Goal: Transaction & Acquisition: Book appointment/travel/reservation

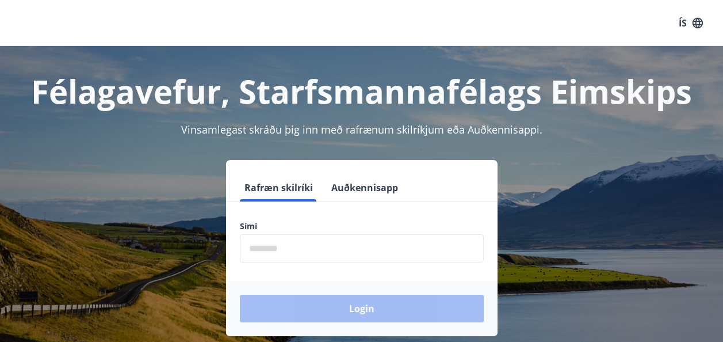
click at [274, 247] on input "phone" at bounding box center [362, 248] width 244 height 28
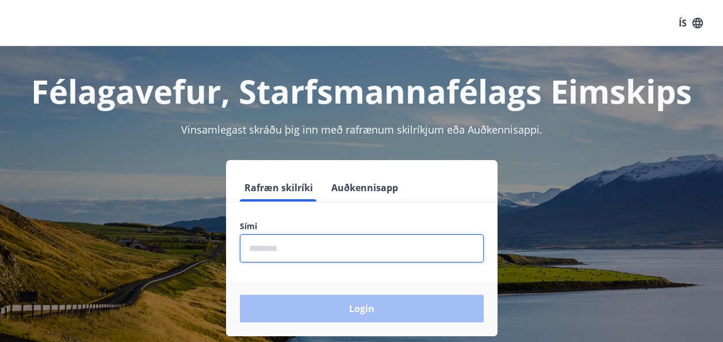
type input "********"
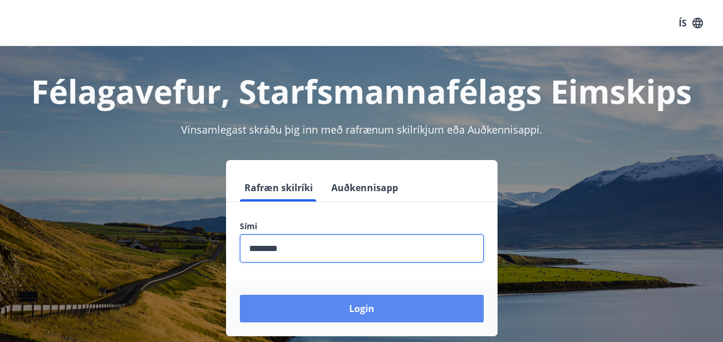
click at [358, 297] on button "Login" at bounding box center [362, 309] width 244 height 28
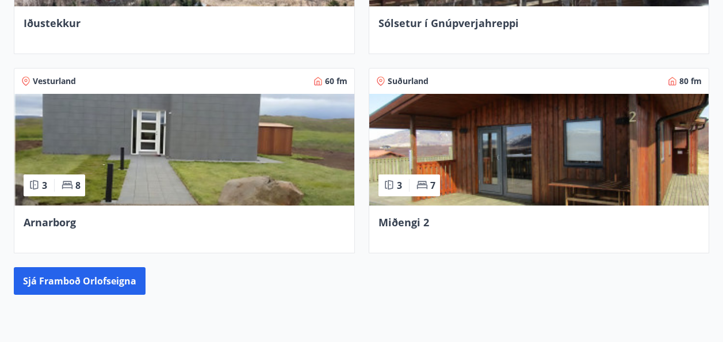
scroll to position [808, 0]
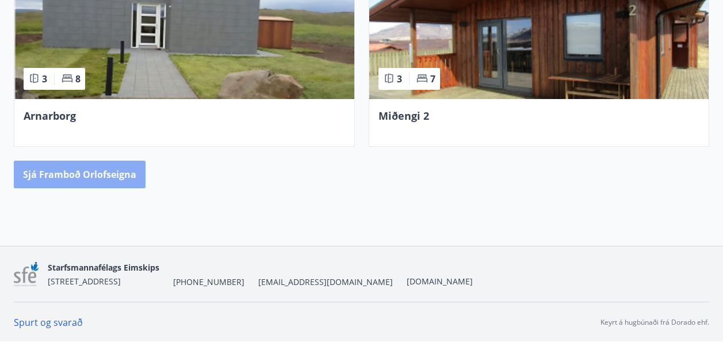
click at [102, 176] on button "Sjá framboð orlofseigna" at bounding box center [80, 175] width 132 height 28
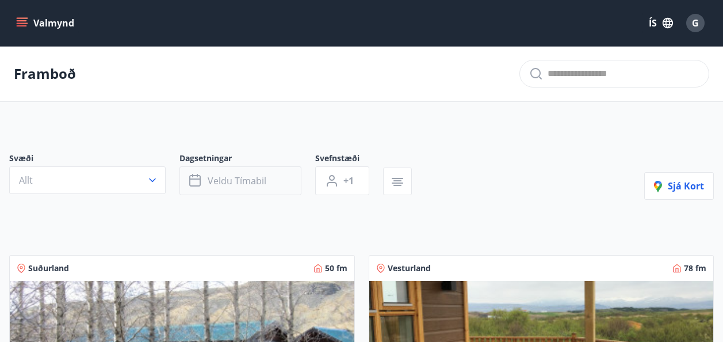
click at [220, 180] on span "Veldu tímabil" at bounding box center [237, 180] width 59 height 13
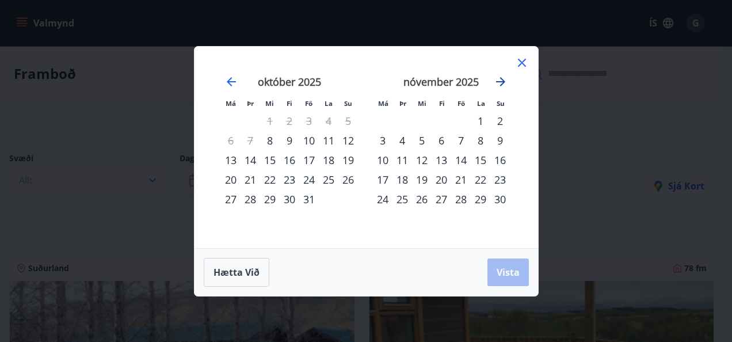
click at [502, 82] on icon "Move forward to switch to the next month." at bounding box center [500, 81] width 9 height 9
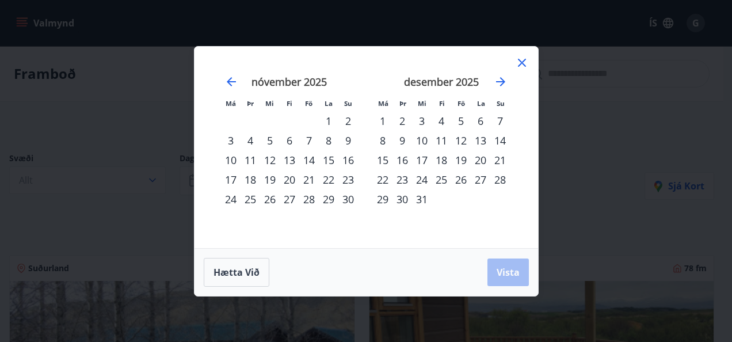
drag, startPoint x: 462, startPoint y: 137, endPoint x: 431, endPoint y: 171, distance: 46.0
click at [431, 171] on tbody "1 2 3 4 5 6 7 8 9 10 11 12 13 14 15 16 17 18 19 20 21 22 23 24 25 26 27 28 29 3…" at bounding box center [441, 160] width 137 height 98
click at [380, 179] on div "22" at bounding box center [383, 180] width 20 height 20
click at [500, 174] on div "28" at bounding box center [500, 180] width 20 height 20
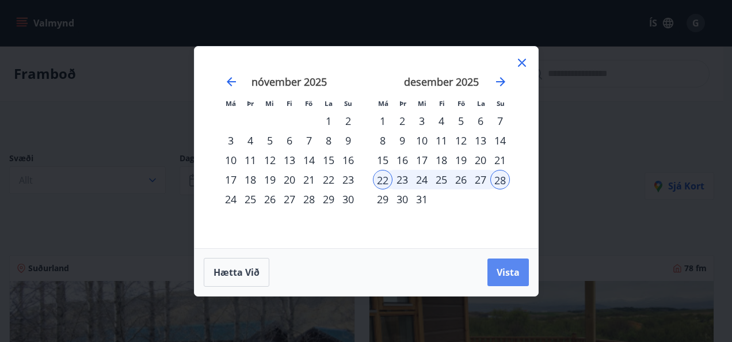
click at [505, 271] on span "Vista" at bounding box center [508, 272] width 23 height 13
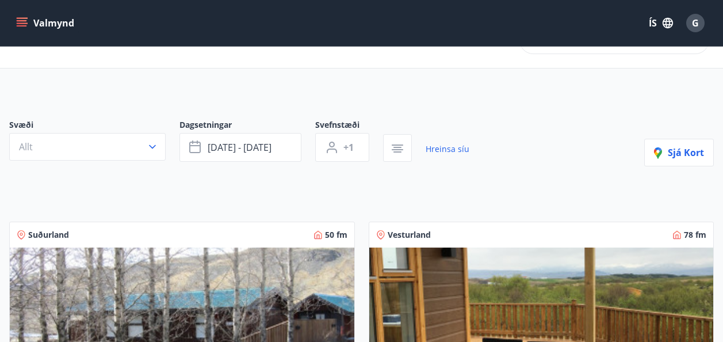
scroll to position [33, 0]
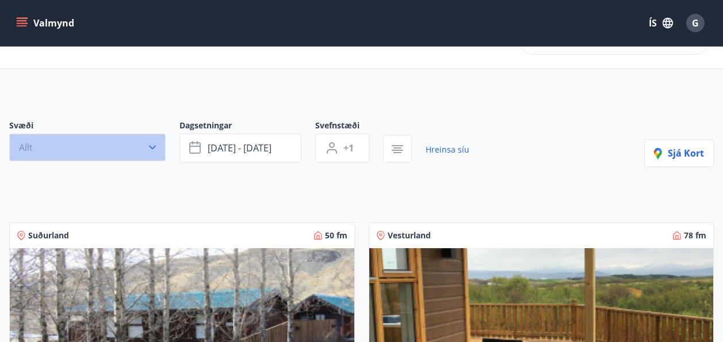
click at [154, 147] on icon "button" at bounding box center [152, 148] width 7 height 4
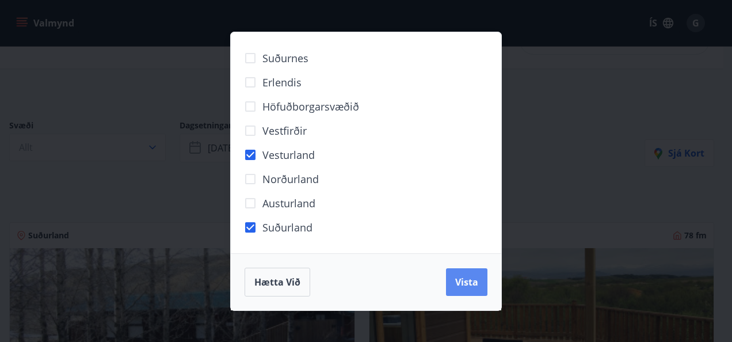
click at [466, 281] on span "Vista" at bounding box center [466, 282] width 23 height 13
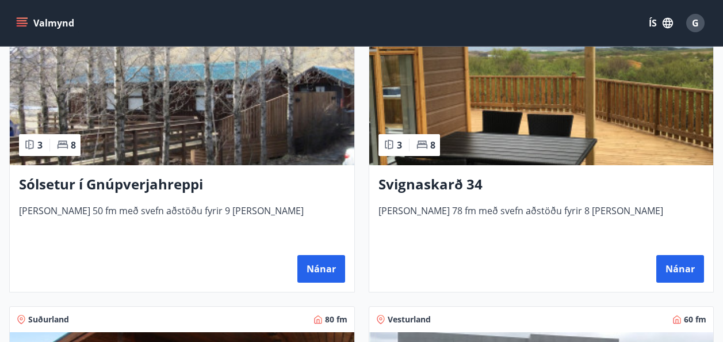
scroll to position [288, 0]
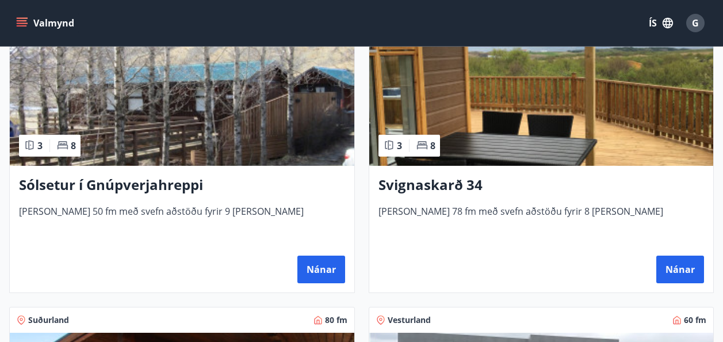
click at [161, 187] on h3 "Sólsetur í Gnúpverjahreppi" at bounding box center [182, 185] width 326 height 21
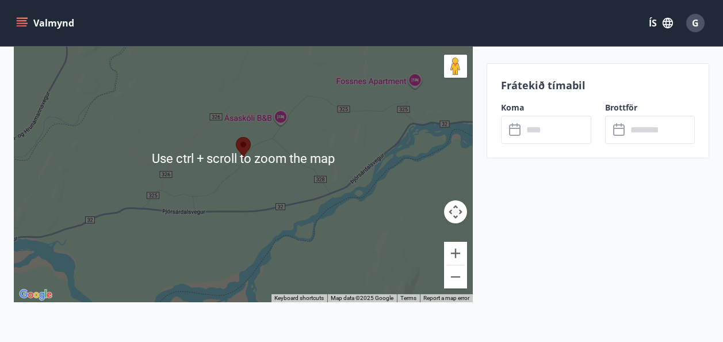
scroll to position [2050, 0]
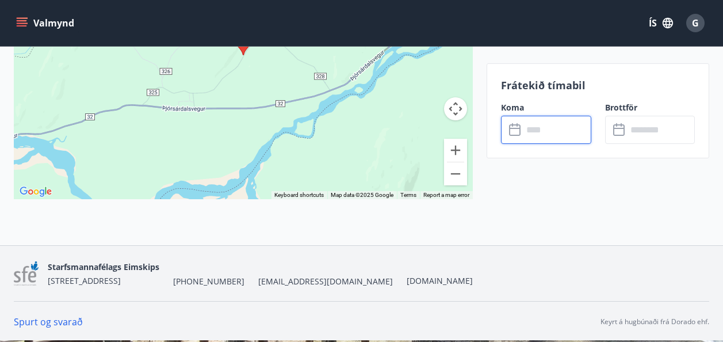
click at [542, 131] on input "text" at bounding box center [557, 130] width 68 height 28
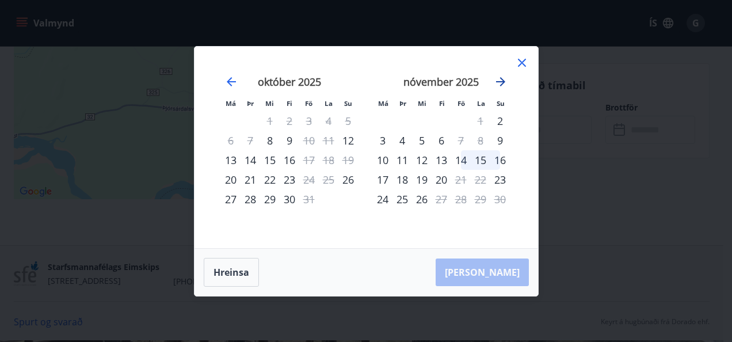
click at [499, 78] on icon "Move forward to switch to the next month." at bounding box center [501, 82] width 14 height 14
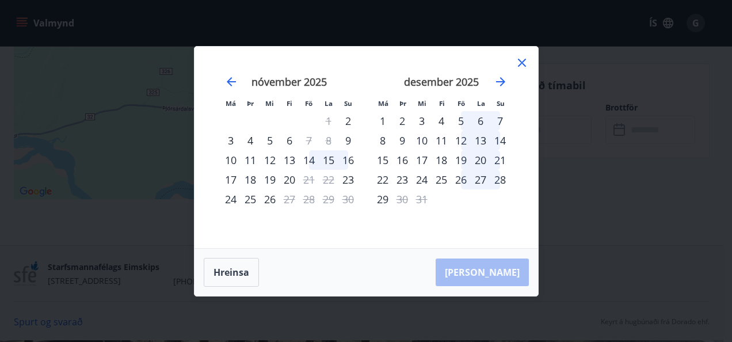
click at [376, 179] on div "22" at bounding box center [383, 180] width 20 height 20
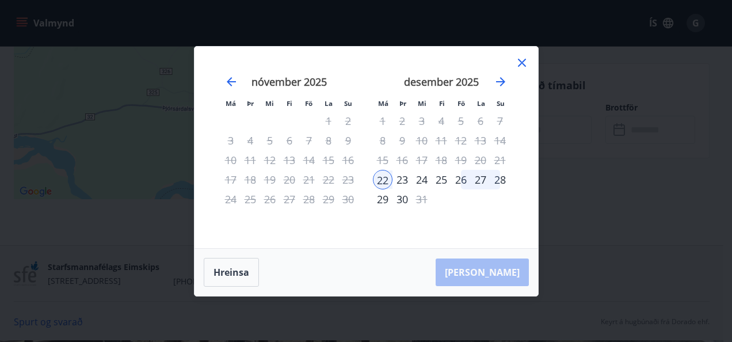
click at [501, 180] on div "28" at bounding box center [500, 180] width 20 height 20
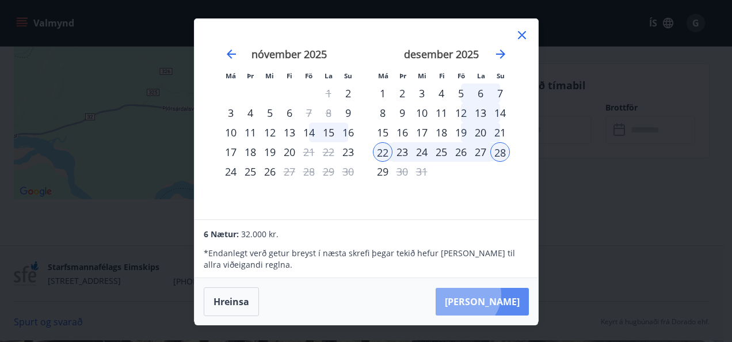
click at [501, 295] on button "Taka Frá" at bounding box center [482, 302] width 93 height 28
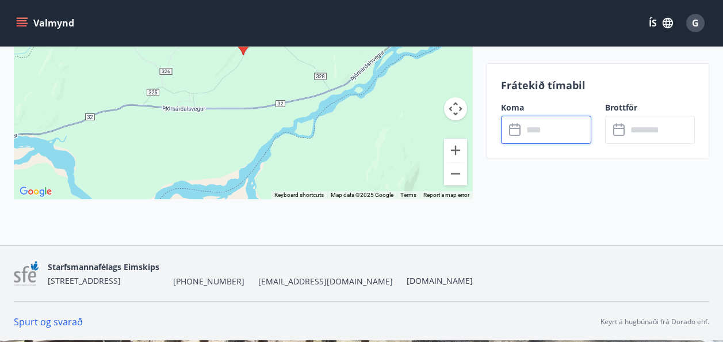
type input "******"
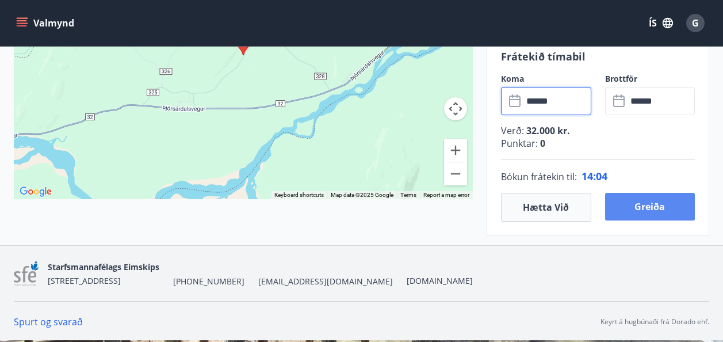
click at [657, 205] on button "Greiða" at bounding box center [650, 207] width 90 height 28
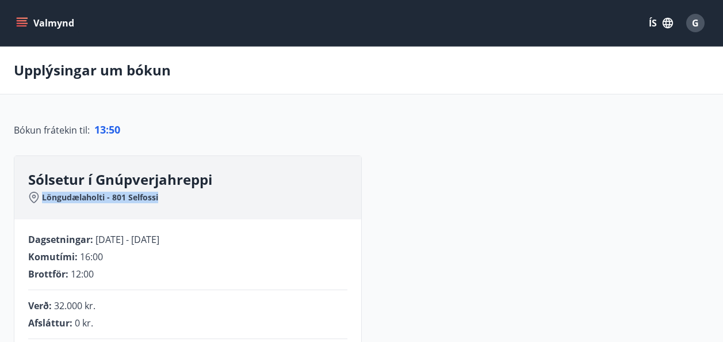
drag, startPoint x: 304, startPoint y: 152, endPoint x: 397, endPoint y: 212, distance: 110.3
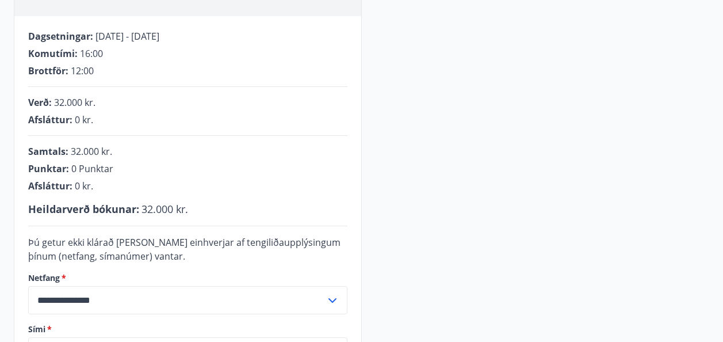
scroll to position [85, 0]
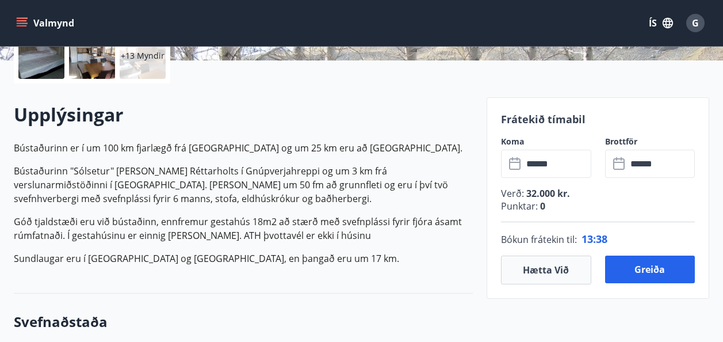
scroll to position [285, 0]
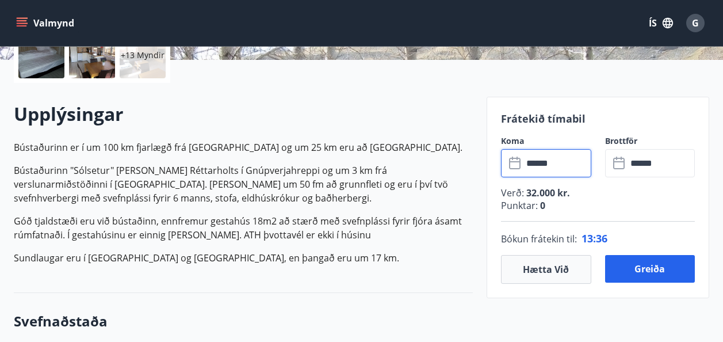
click at [564, 170] on input "******" at bounding box center [557, 163] width 68 height 28
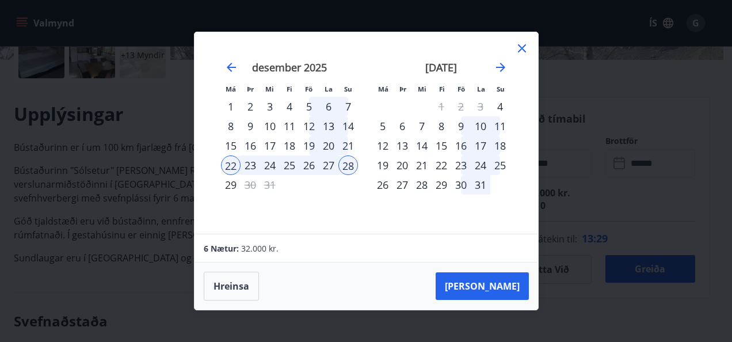
click at [247, 163] on div "23" at bounding box center [251, 165] width 20 height 20
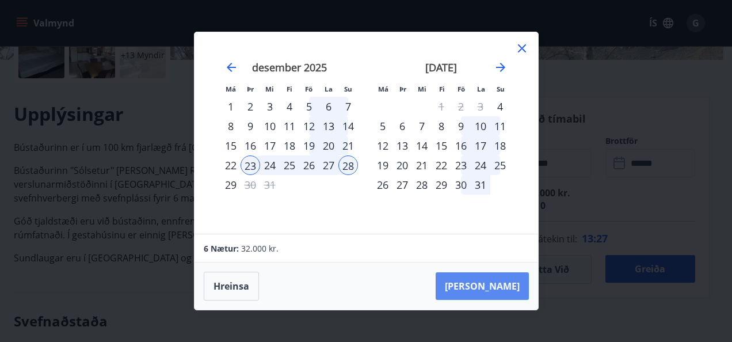
click at [500, 285] on button "Taka Frá" at bounding box center [482, 286] width 93 height 28
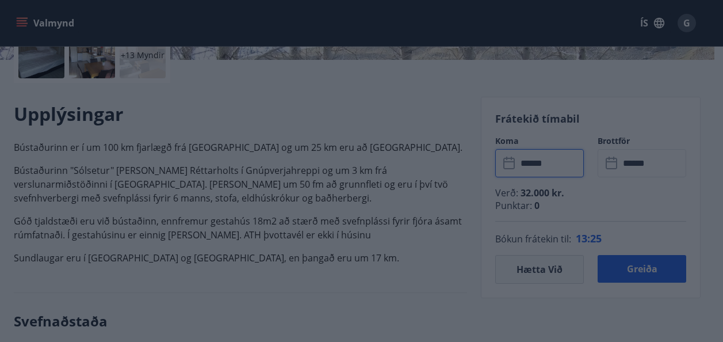
type input "******"
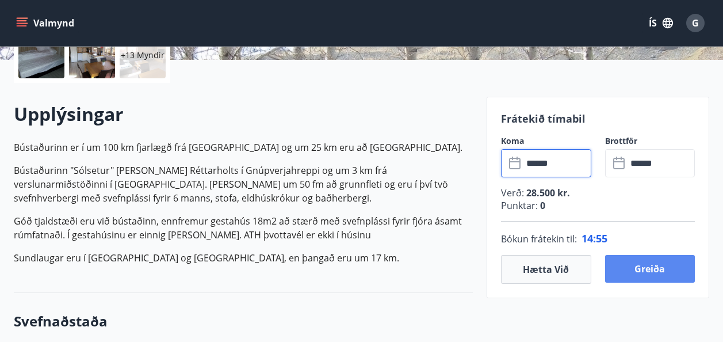
click at [653, 267] on button "Greiða" at bounding box center [650, 269] width 90 height 28
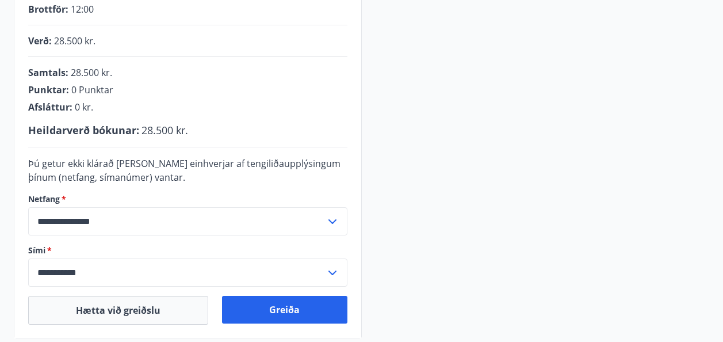
scroll to position [285, 0]
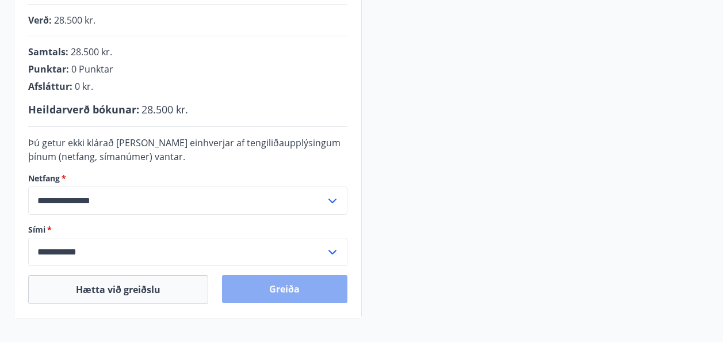
click at [276, 285] on button "Greiða" at bounding box center [284, 289] width 125 height 28
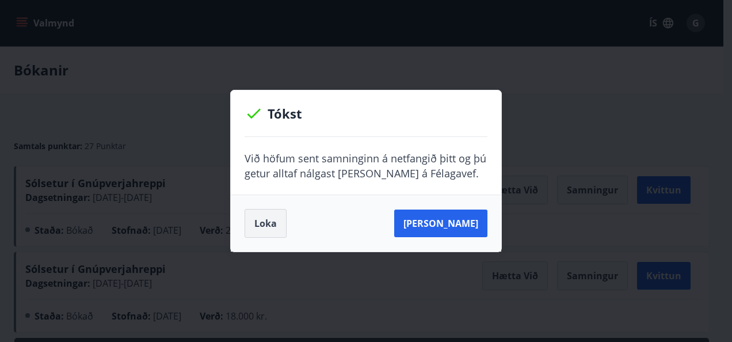
click at [256, 223] on button "Loka" at bounding box center [266, 223] width 42 height 29
